Goal: Find specific page/section

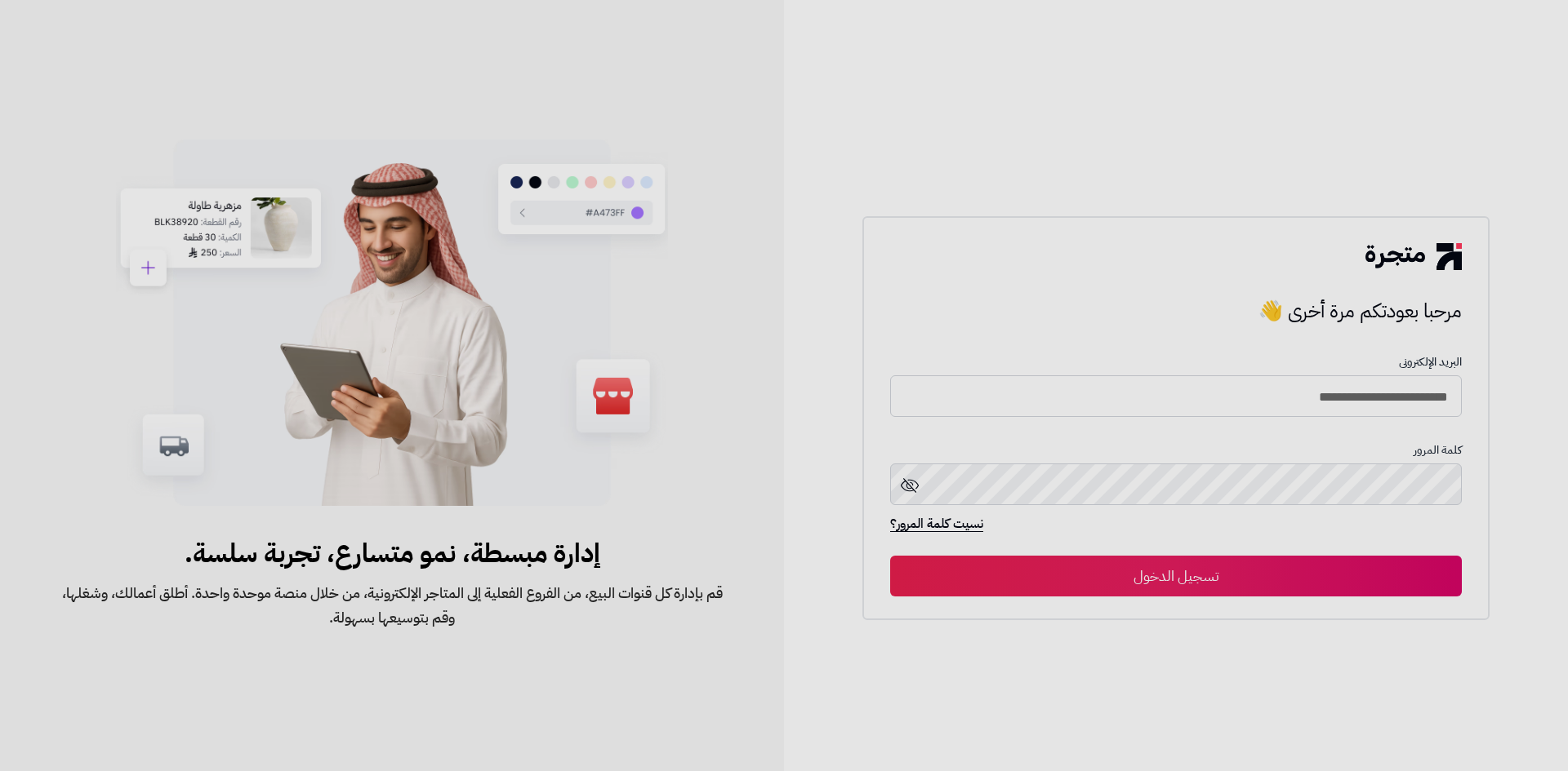
click at [1249, 578] on button "تسجيل الدخول" at bounding box center [1176, 576] width 572 height 41
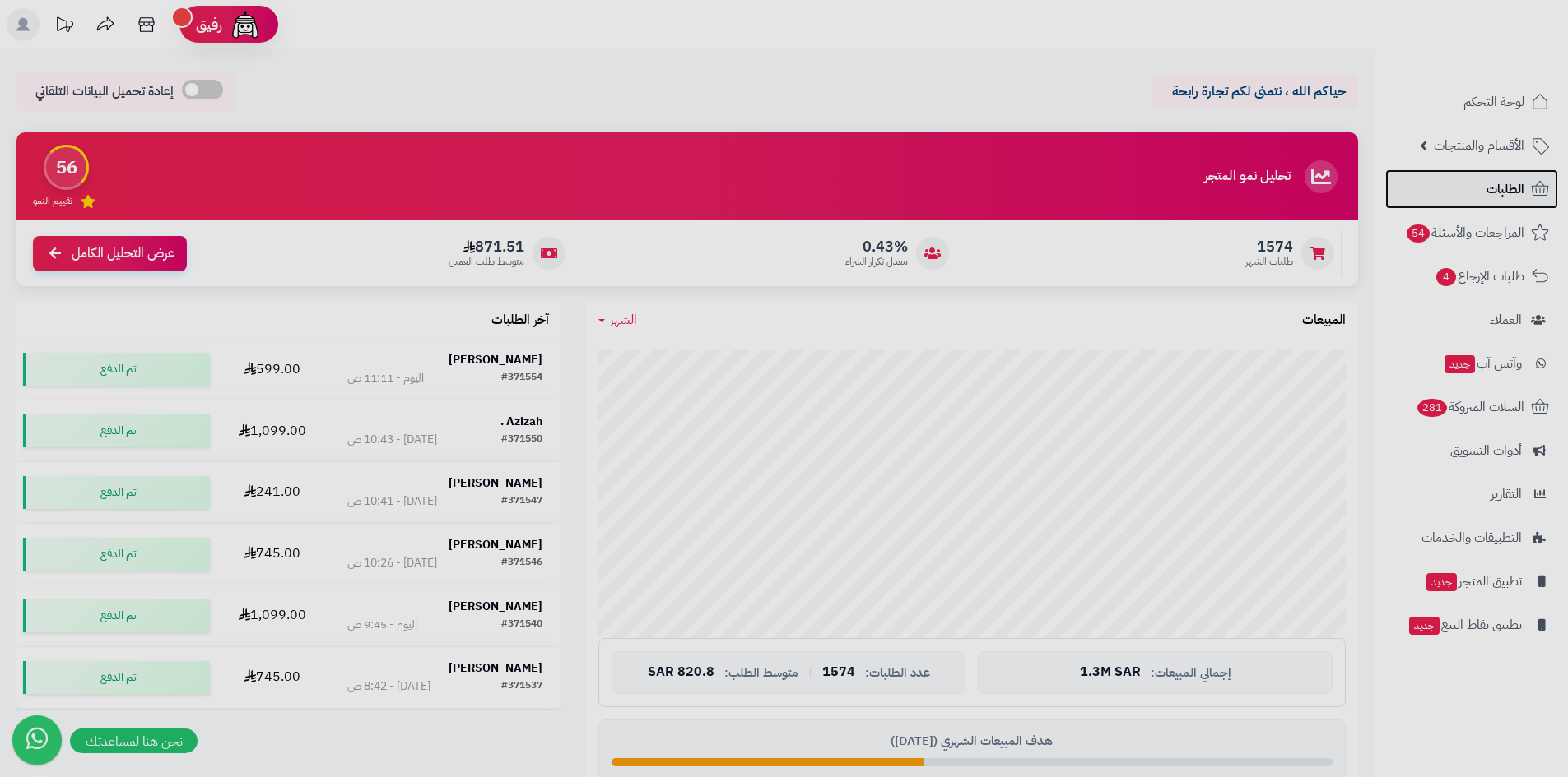
click at [1506, 172] on link "الطلبات" at bounding box center [1471, 189] width 173 height 40
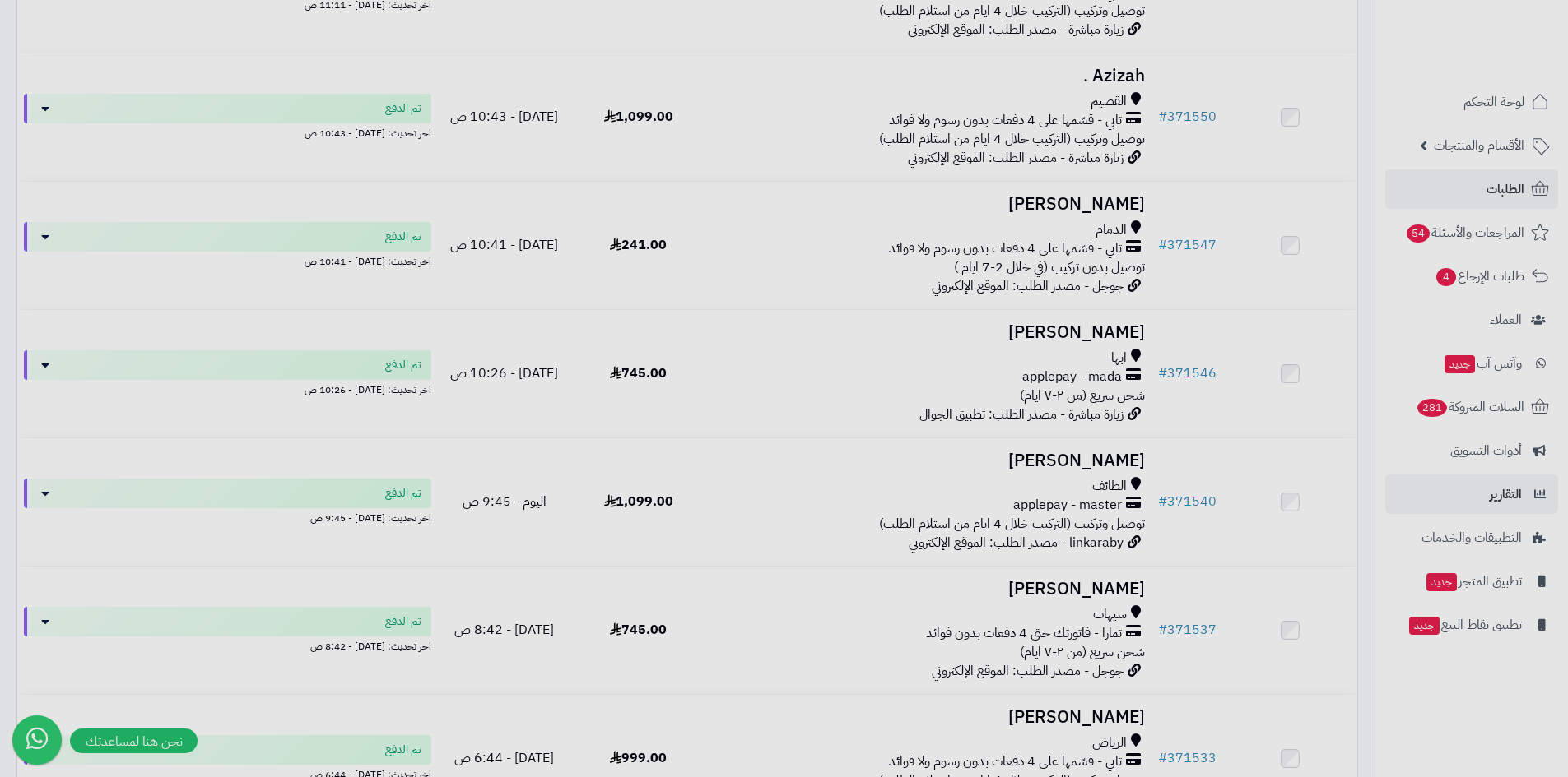
scroll to position [411, 0]
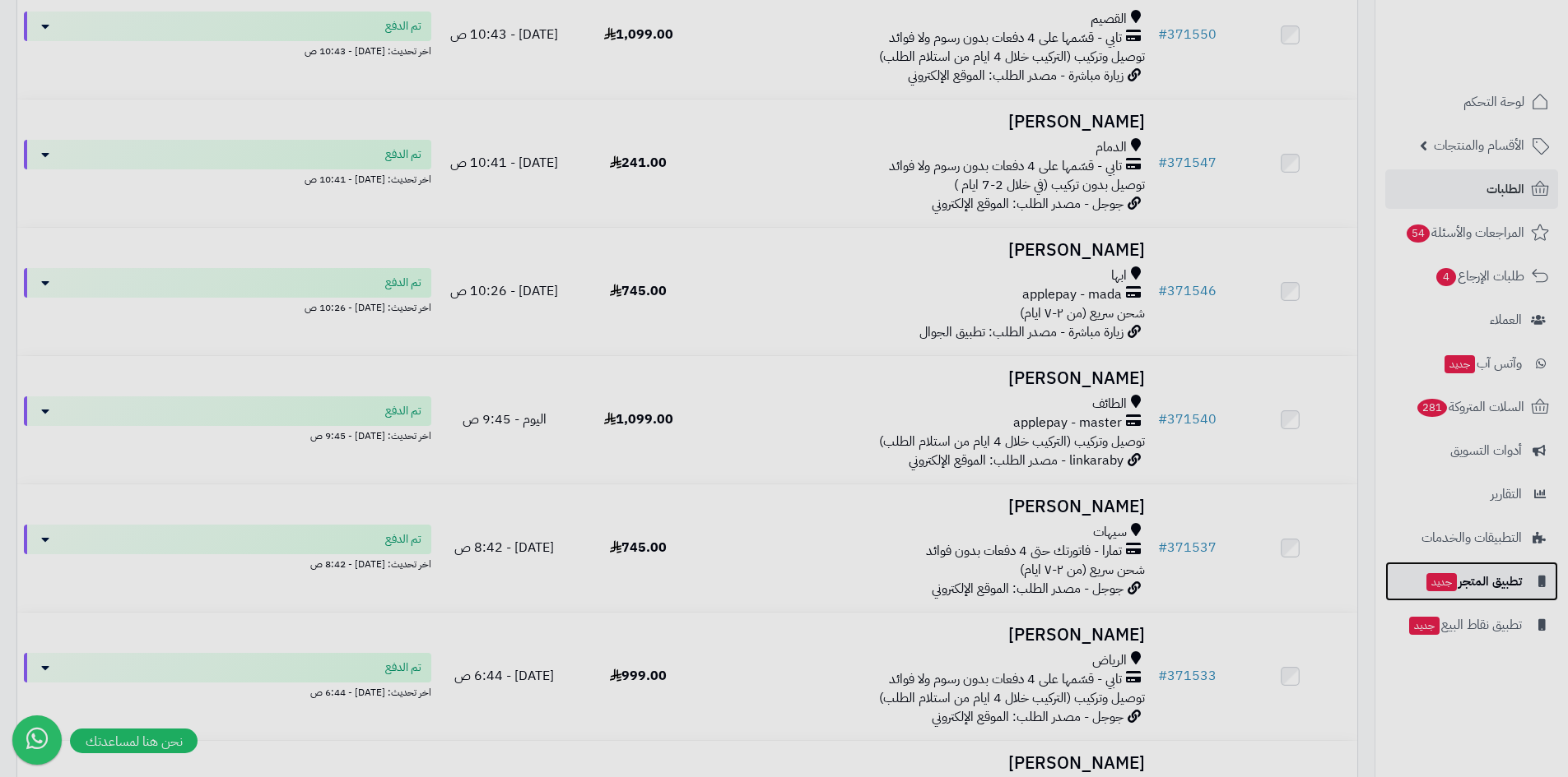
click at [1456, 592] on span "تطبيق المتجر جديد" at bounding box center [1473, 581] width 98 height 23
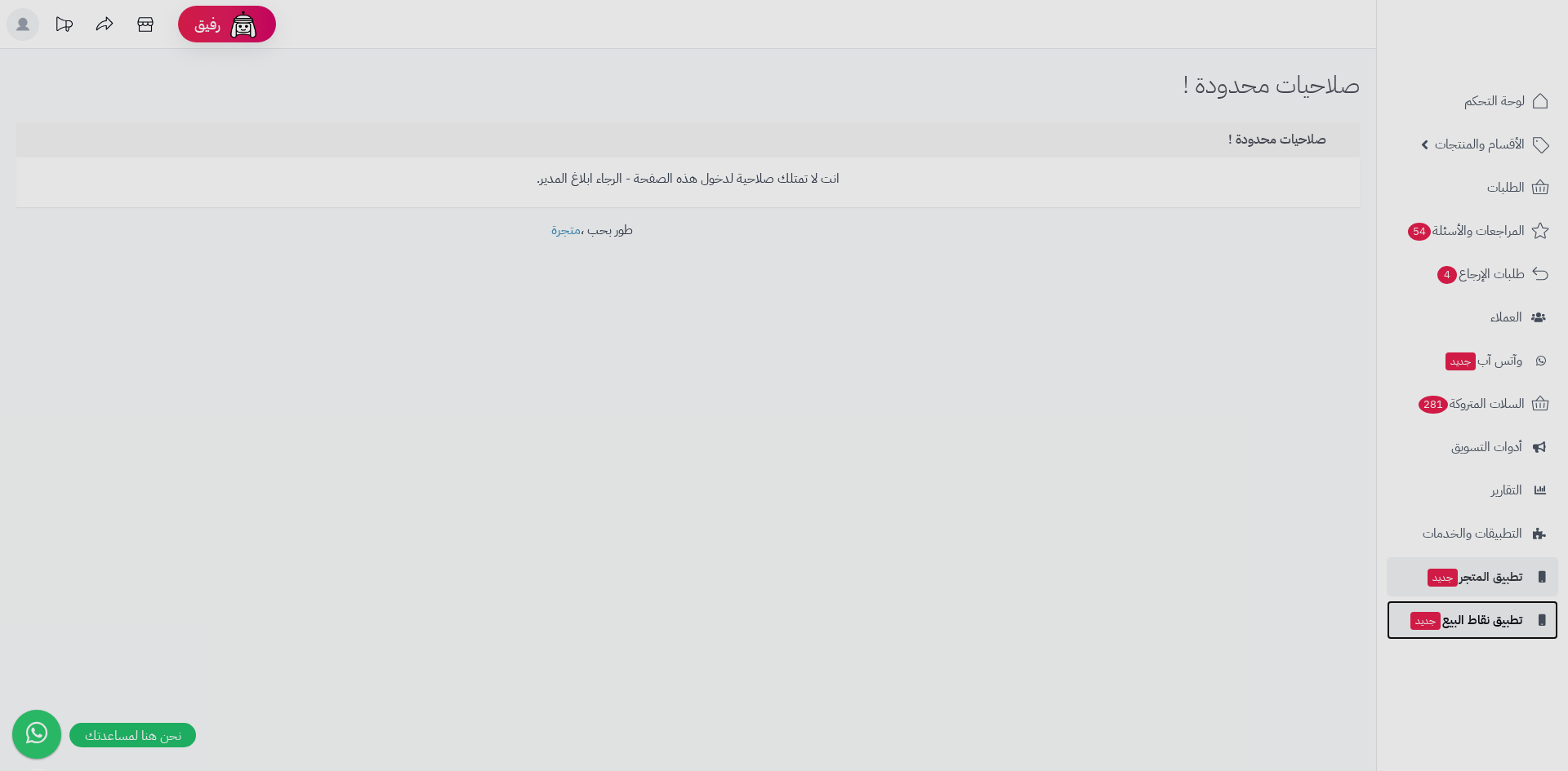
click at [1457, 632] on link "تطبيق نقاط البيع جديد" at bounding box center [1472, 620] width 172 height 39
